Goal: Task Accomplishment & Management: Use online tool/utility

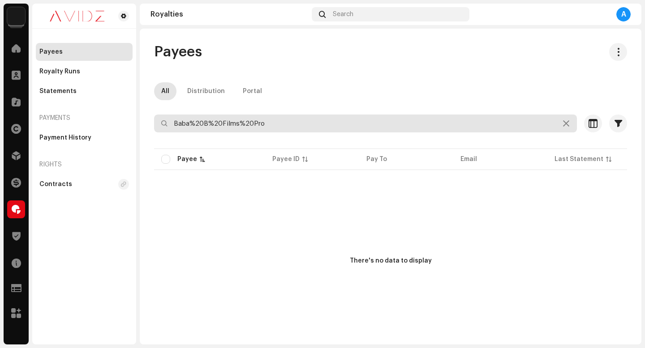
click at [331, 119] on input "Baba%20B%20Films%20Pro" at bounding box center [365, 124] width 423 height 18
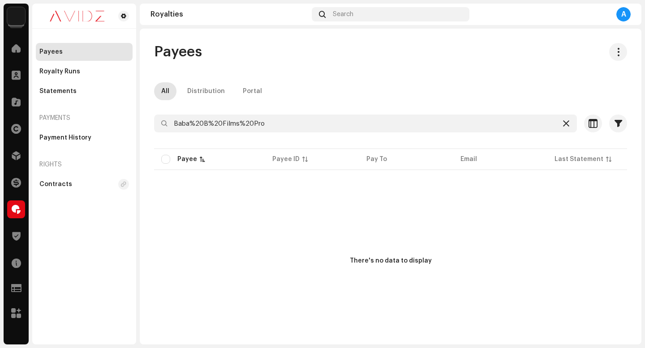
click at [563, 124] on icon at bounding box center [566, 123] width 6 height 7
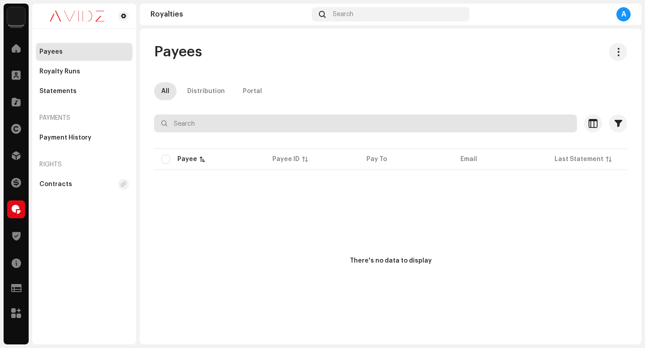
click at [389, 124] on input "text" at bounding box center [365, 124] width 423 height 18
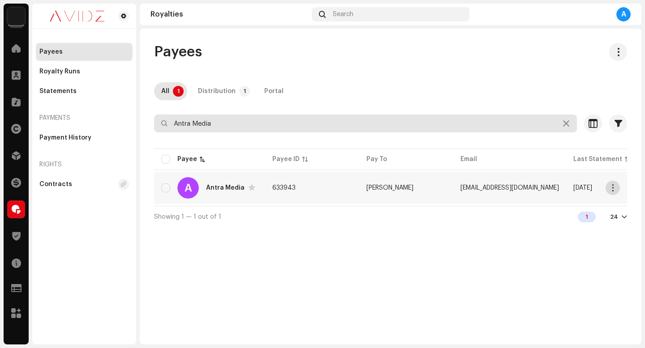
type input "Antra Media"
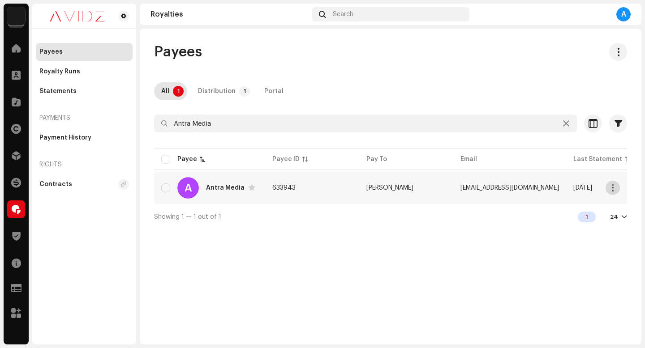
click at [613, 191] on span "button" at bounding box center [612, 187] width 7 height 7
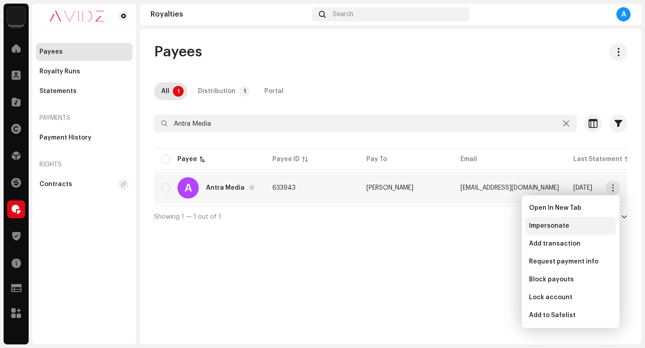
click at [594, 225] on div "Impersonate" at bounding box center [570, 225] width 83 height 7
